Goal: Task Accomplishment & Management: Use online tool/utility

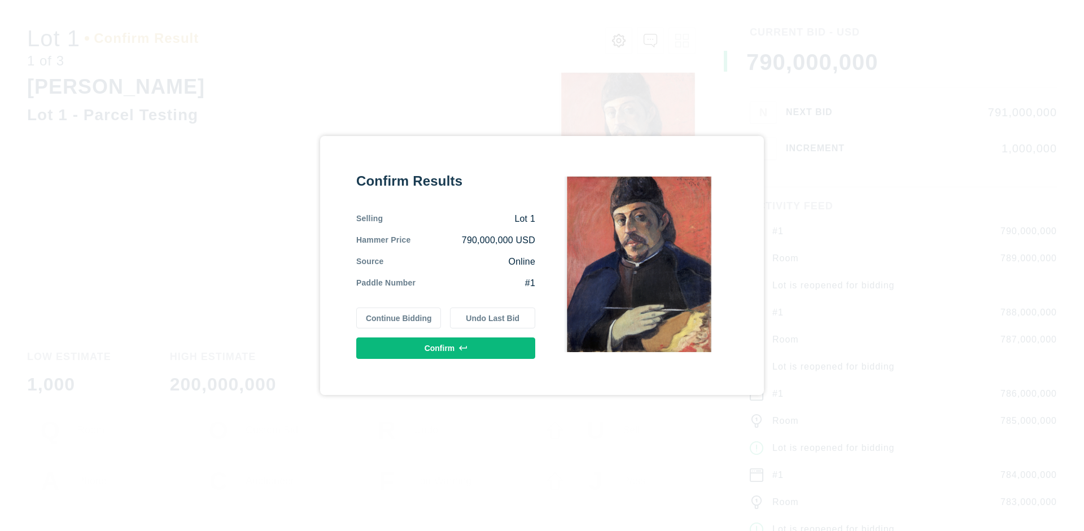
click at [399, 318] on button "Continue Bidding" at bounding box center [398, 318] width 85 height 21
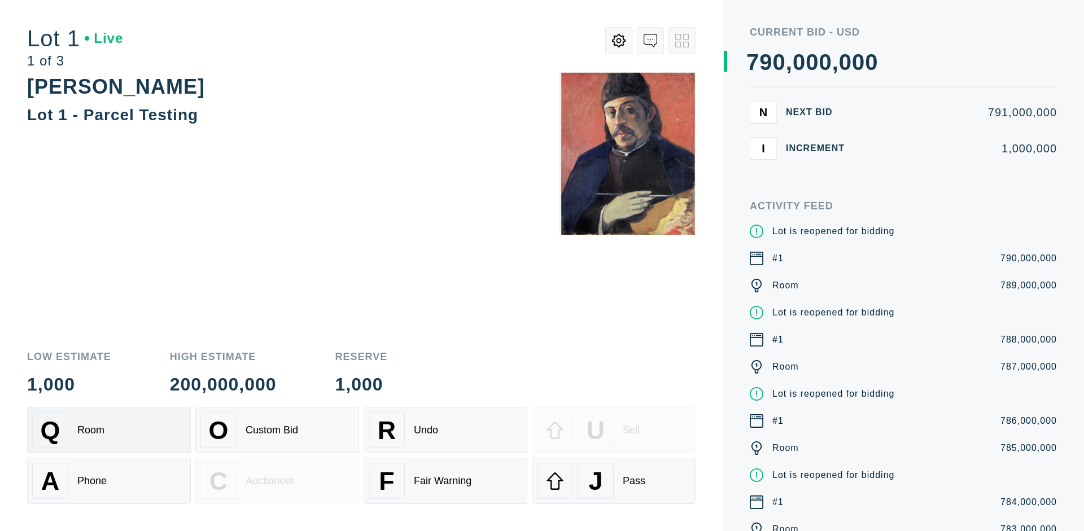
click at [109, 430] on div "Q Room" at bounding box center [109, 430] width 154 height 36
